Goal: Task Accomplishment & Management: Manage account settings

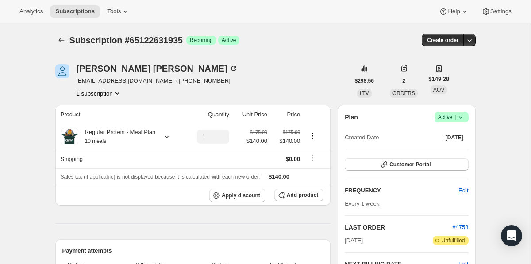
click at [461, 117] on icon at bounding box center [461, 117] width 9 height 9
click at [450, 154] on span "Cancel subscription" at bounding box center [449, 150] width 50 height 9
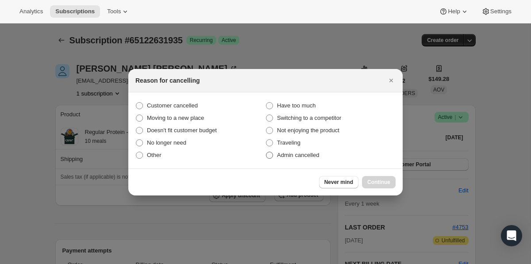
click at [290, 160] on label "Admin cancelled" at bounding box center [331, 155] width 130 height 12
click at [267, 152] on input "Admin cancelled" at bounding box center [266, 152] width 0 height 0
radio input "true"
click at [373, 182] on span "Continue" at bounding box center [379, 182] width 23 height 7
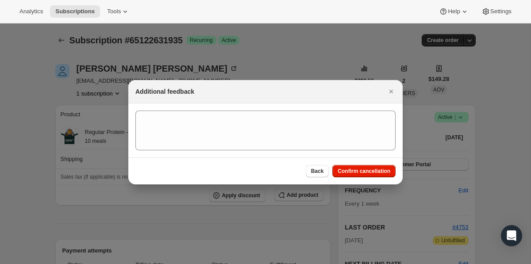
click at [371, 165] on div "Back Confirm cancellation" at bounding box center [351, 171] width 90 height 12
click at [370, 170] on span "Confirm cancellation" at bounding box center [364, 171] width 53 height 7
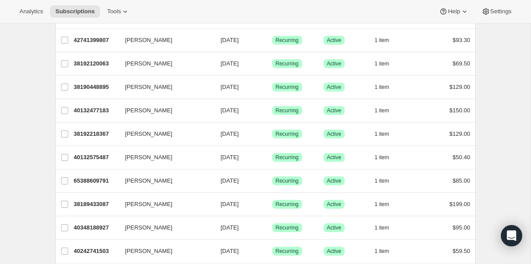
scroll to position [1055, 0]
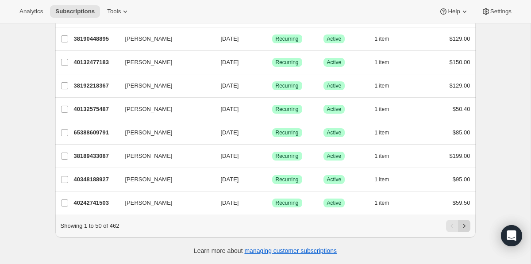
click at [466, 226] on icon "Next" at bounding box center [464, 226] width 9 height 9
click at [468, 225] on icon "Next" at bounding box center [464, 226] width 9 height 9
click at [469, 227] on button "Next" at bounding box center [464, 226] width 12 height 12
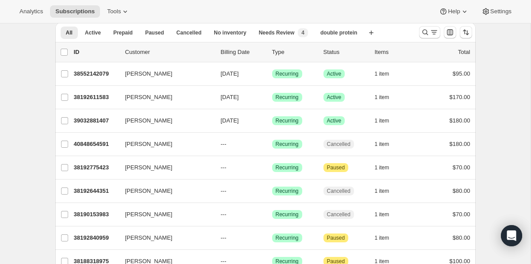
scroll to position [34, 0]
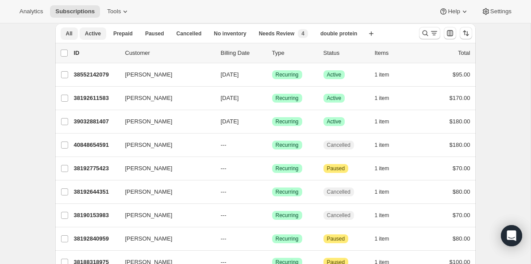
click at [95, 37] on button "Active" at bounding box center [93, 33] width 27 height 12
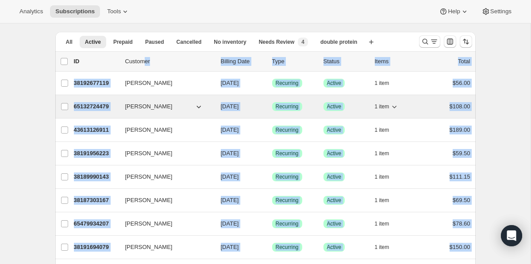
scroll to position [0, 0]
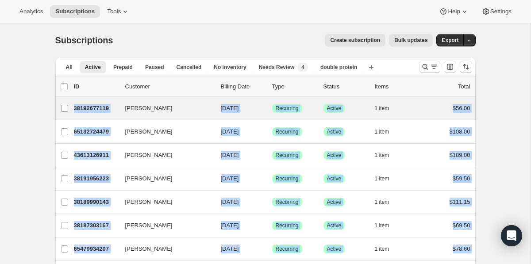
drag, startPoint x: 480, startPoint y: 202, endPoint x: 66, endPoint y: 101, distance: 426.3
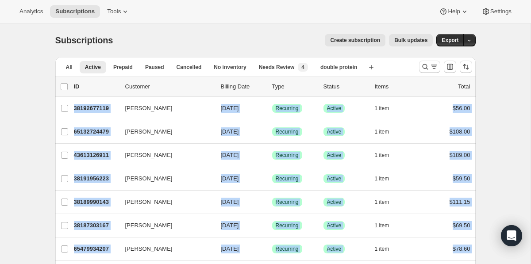
scroll to position [1055, 0]
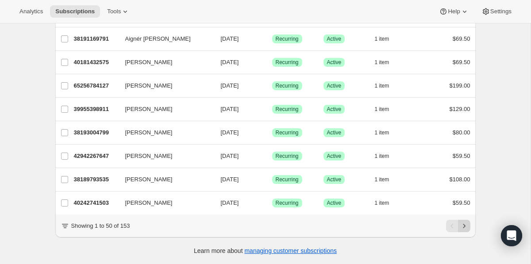
click at [466, 223] on icon "Next" at bounding box center [464, 226] width 9 height 9
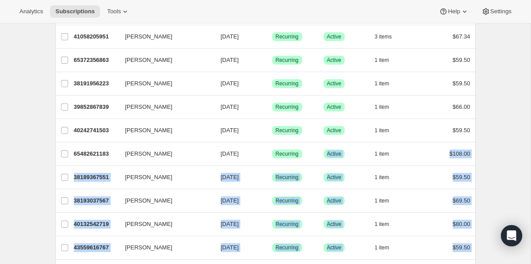
scroll to position [0, 0]
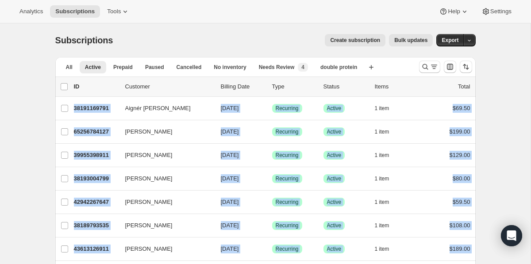
drag, startPoint x: 479, startPoint y: 197, endPoint x: 39, endPoint y: 97, distance: 451.8
copy ul "Aignér Marable 38191169791 Aignér Marable 10/03/2025 Success Recurring Success …"
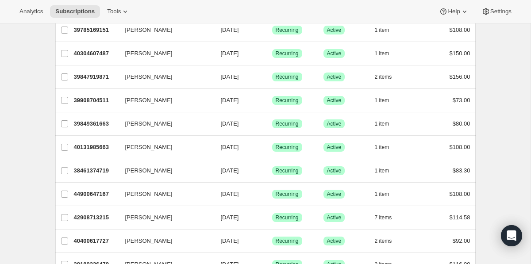
scroll to position [1055, 0]
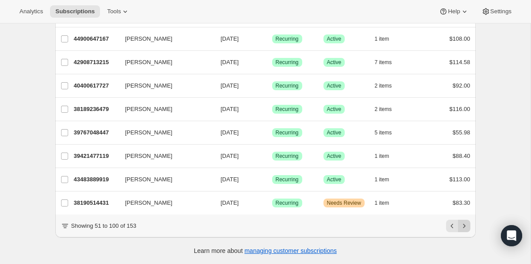
click at [468, 226] on icon "Next" at bounding box center [464, 226] width 9 height 9
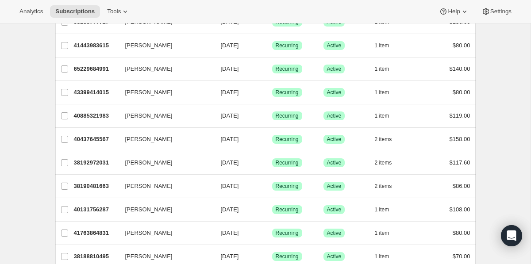
scroll to position [0, 0]
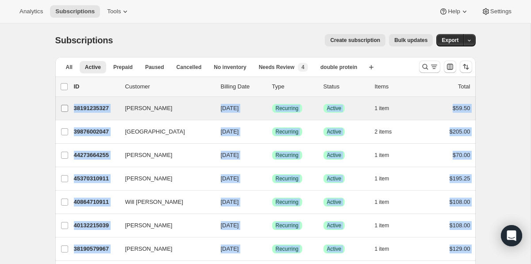
drag, startPoint x: 482, startPoint y: 148, endPoint x: 64, endPoint y: 103, distance: 420.4
copy ul "Michael Jimenez 38191235327 Michael Jimenez 10/03/2025 Success Recurring Succes…"
